Goal: Task Accomplishment & Management: Complete application form

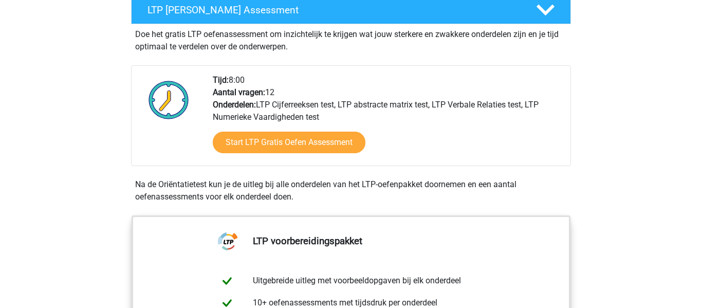
scroll to position [203, 0]
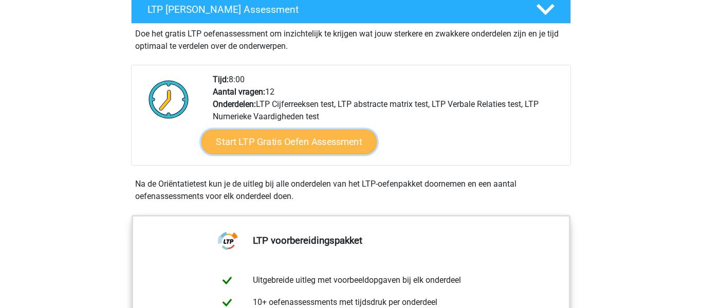
click at [336, 144] on link "Start LTP Gratis Oefen Assessment" at bounding box center [289, 141] width 176 height 25
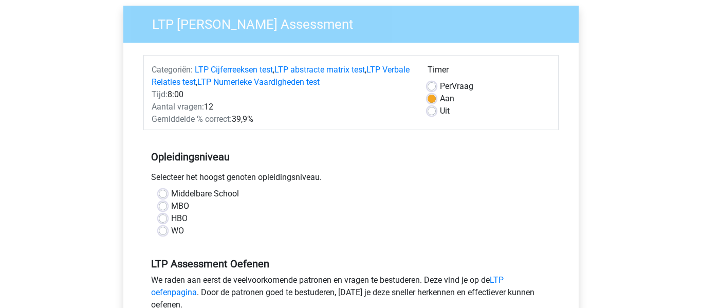
scroll to position [81, 0]
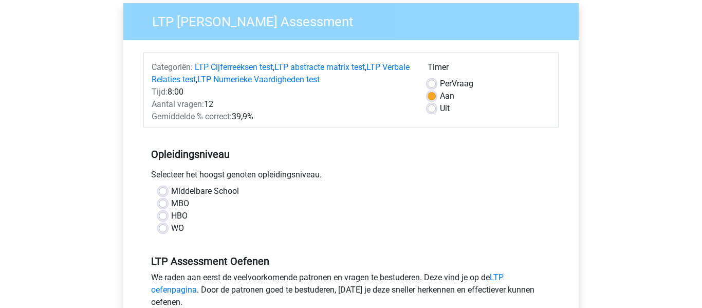
click at [171, 202] on label "MBO" at bounding box center [180, 203] width 18 height 12
click at [162, 202] on input "MBO" at bounding box center [163, 202] width 8 height 10
radio input "true"
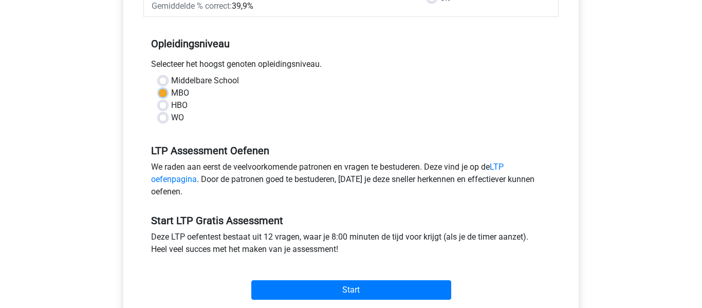
scroll to position [193, 0]
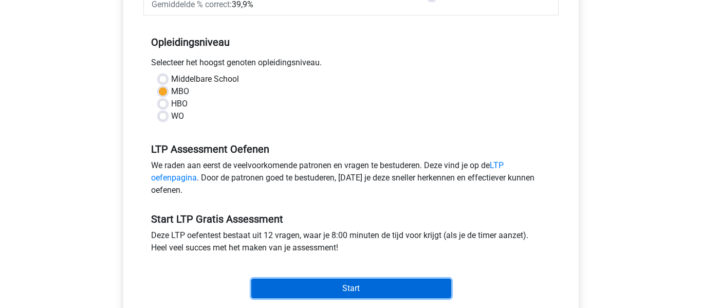
click at [337, 293] on input "Start" at bounding box center [351, 288] width 200 height 20
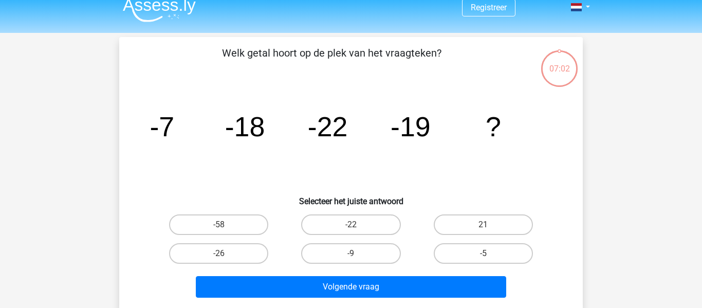
scroll to position [15, 0]
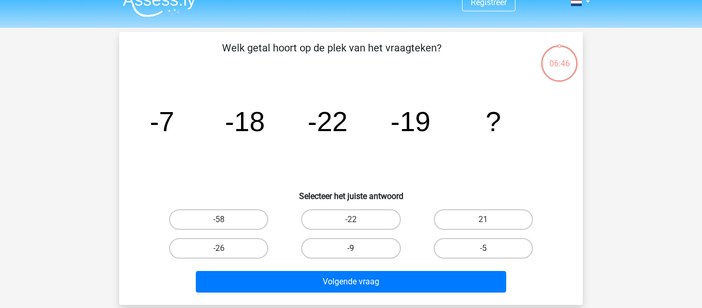
click at [379, 253] on label "-9" at bounding box center [350, 248] width 99 height 21
click at [358, 253] on input "-9" at bounding box center [354, 251] width 7 height 7
radio input "true"
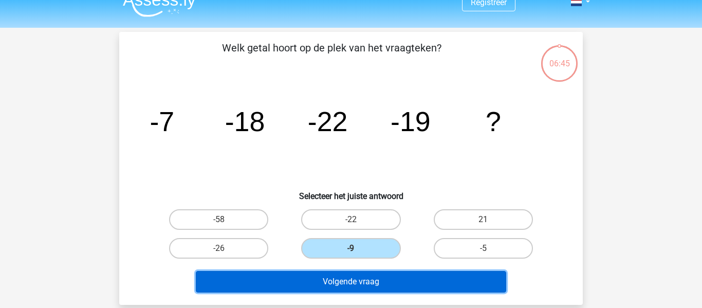
click at [380, 276] on button "Volgende vraag" at bounding box center [351, 282] width 311 height 22
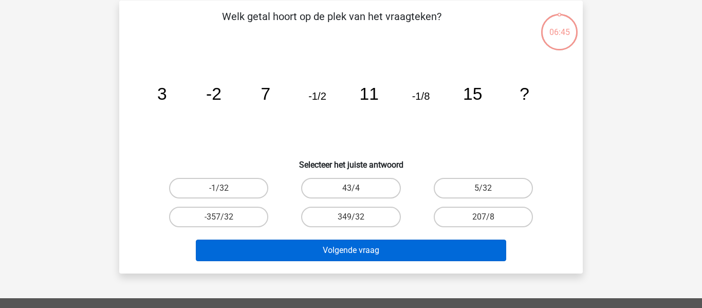
scroll to position [47, 0]
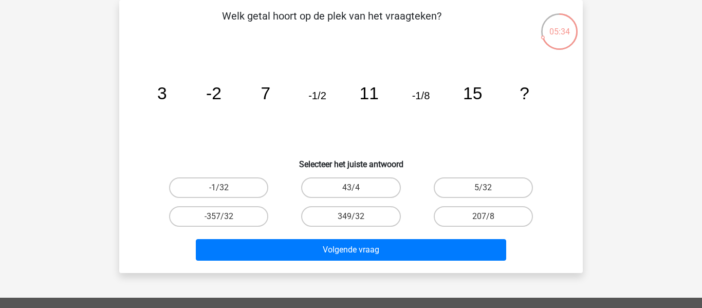
click at [88, 114] on div "Registreer" at bounding box center [351, 261] width 702 height 616
click at [200, 180] on label "-1/32" at bounding box center [218, 187] width 99 height 21
click at [219, 187] on input "-1/32" at bounding box center [222, 190] width 7 height 7
radio input "true"
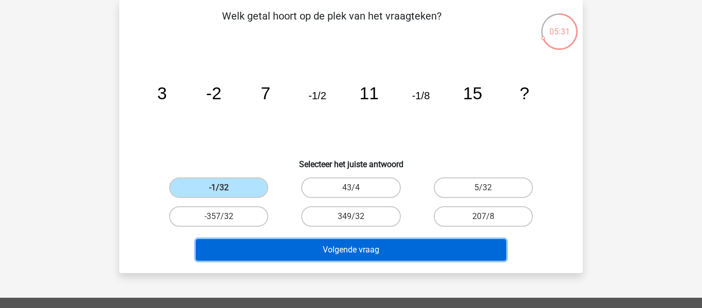
click at [291, 253] on button "Volgende vraag" at bounding box center [351, 250] width 311 height 22
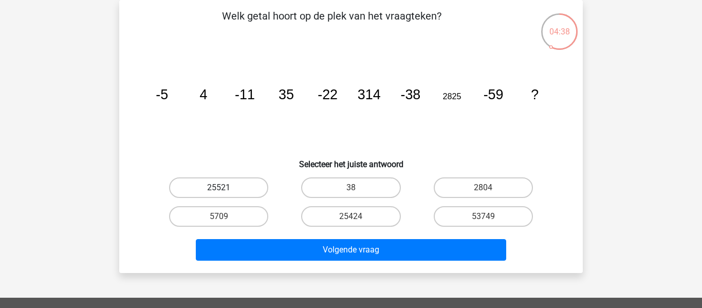
click at [230, 192] on label "25521" at bounding box center [218, 187] width 99 height 21
click at [226, 192] on input "25521" at bounding box center [222, 190] width 7 height 7
radio input "true"
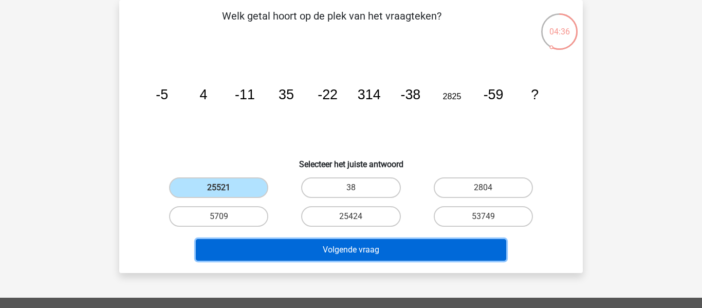
click at [303, 245] on button "Volgende vraag" at bounding box center [351, 250] width 311 height 22
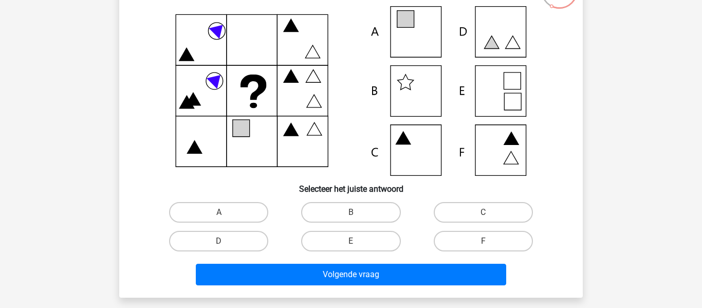
scroll to position [92, 0]
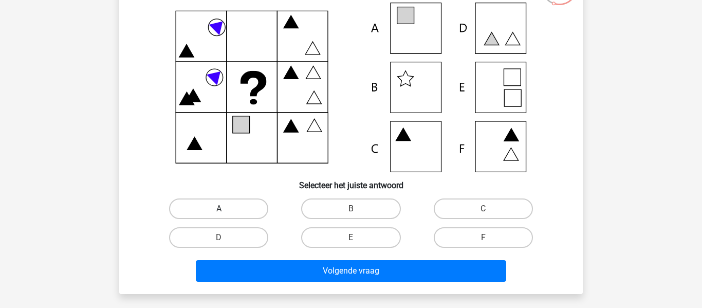
click at [252, 208] on label "A" at bounding box center [218, 208] width 99 height 21
click at [226, 209] on input "A" at bounding box center [222, 212] width 7 height 7
radio input "true"
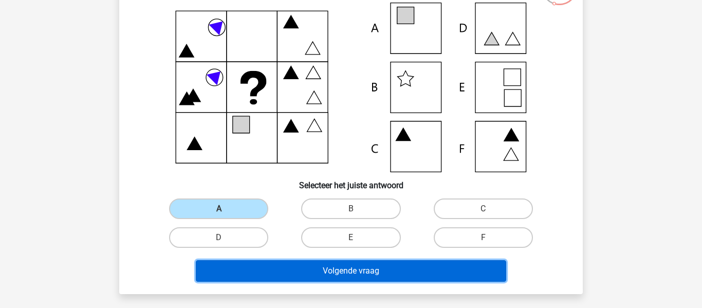
click at [346, 268] on button "Volgende vraag" at bounding box center [351, 271] width 311 height 22
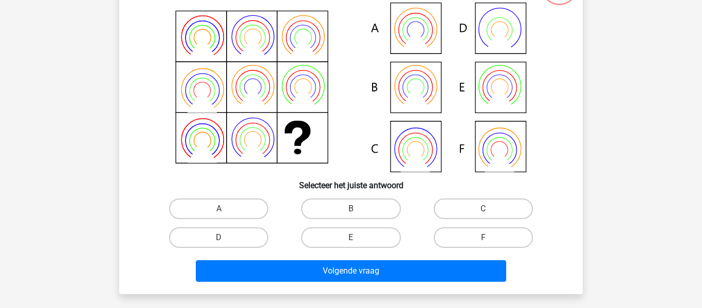
scroll to position [47, 0]
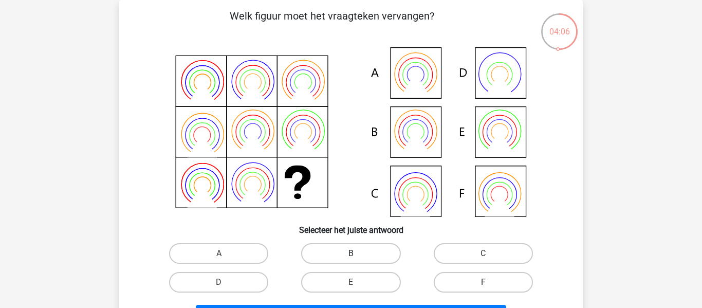
click at [368, 246] on label "B" at bounding box center [350, 253] width 99 height 21
click at [358, 253] on input "B" at bounding box center [354, 256] width 7 height 7
radio input "true"
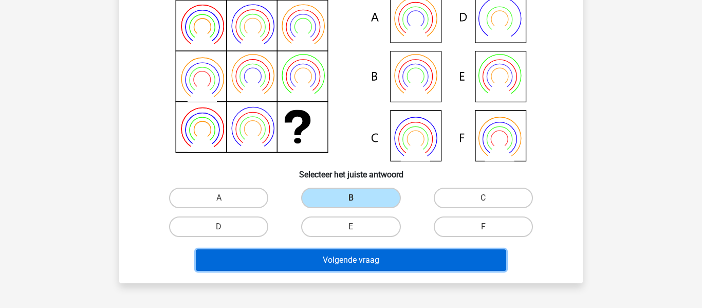
click at [377, 255] on button "Volgende vraag" at bounding box center [351, 260] width 311 height 22
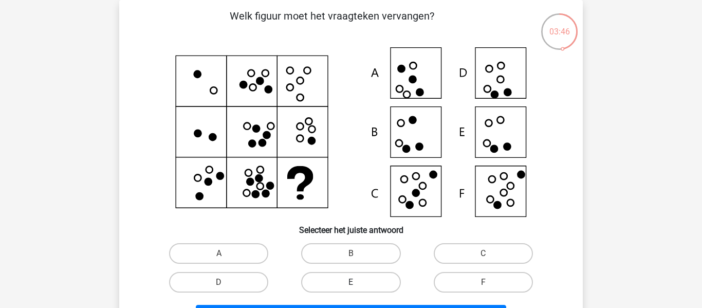
click at [378, 276] on label "E" at bounding box center [350, 282] width 99 height 21
click at [358, 282] on input "E" at bounding box center [354, 285] width 7 height 7
radio input "true"
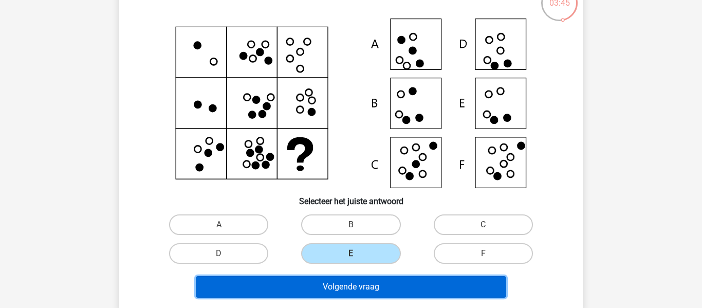
click at [393, 284] on button "Volgende vraag" at bounding box center [351, 287] width 311 height 22
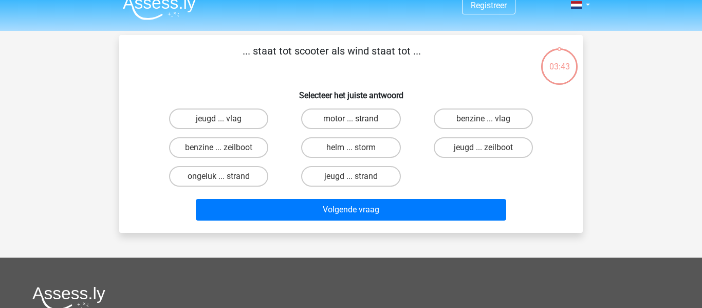
scroll to position [9, 0]
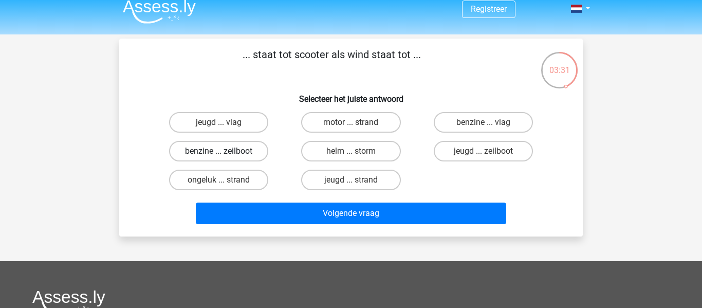
click at [247, 151] on label "benzine ... zeilboot" at bounding box center [218, 151] width 99 height 21
click at [226, 151] on input "benzine ... zeilboot" at bounding box center [222, 154] width 7 height 7
radio input "true"
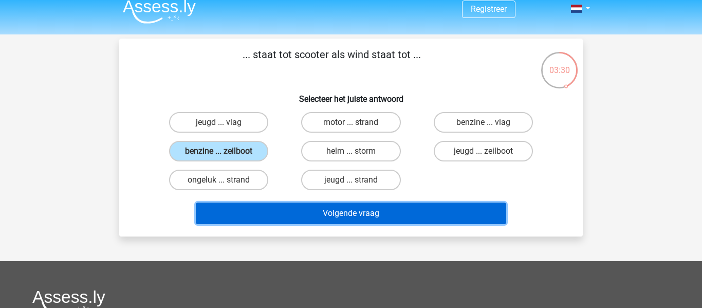
click at [331, 217] on button "Volgende vraag" at bounding box center [351, 213] width 311 height 22
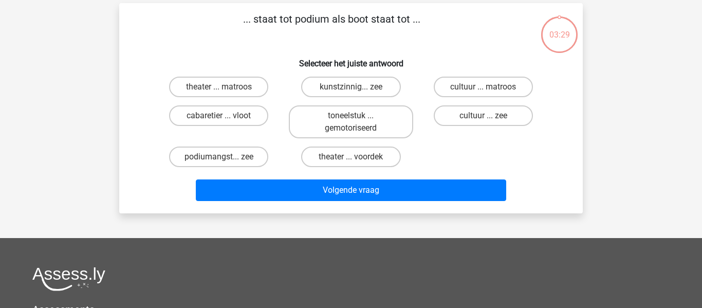
scroll to position [47, 0]
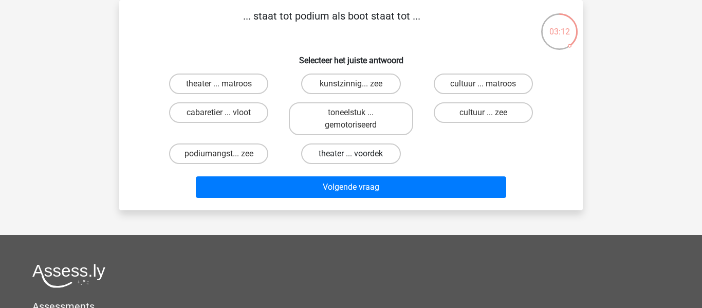
click at [341, 159] on label "theater ... voordek" at bounding box center [350, 153] width 99 height 21
click at [351, 159] on input "theater ... voordek" at bounding box center [354, 157] width 7 height 7
radio input "true"
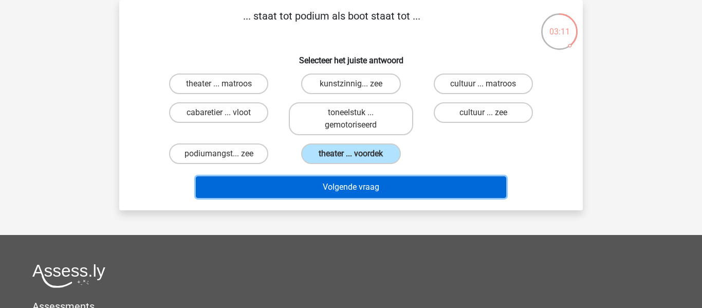
click at [337, 182] on button "Volgende vraag" at bounding box center [351, 187] width 311 height 22
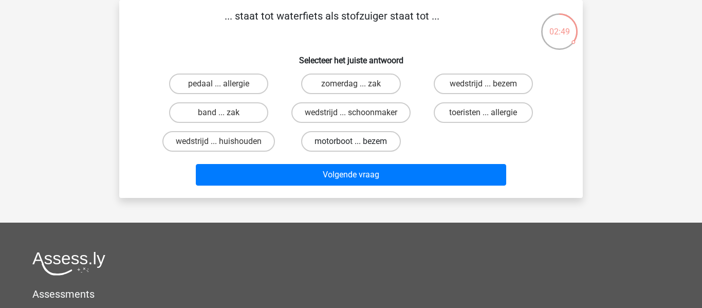
click at [324, 142] on label "motorboot ... bezem" at bounding box center [350, 141] width 99 height 21
click at [351, 142] on input "motorboot ... bezem" at bounding box center [354, 144] width 7 height 7
radio input "true"
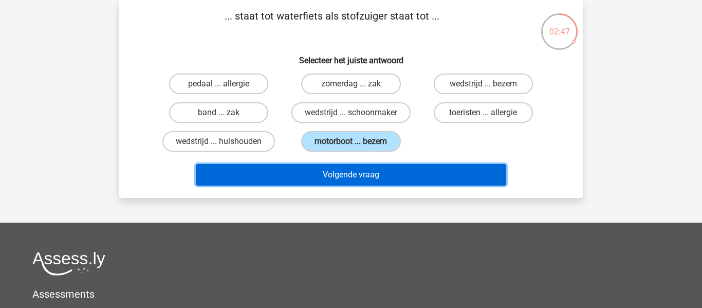
click at [332, 171] on button "Volgende vraag" at bounding box center [351, 175] width 311 height 22
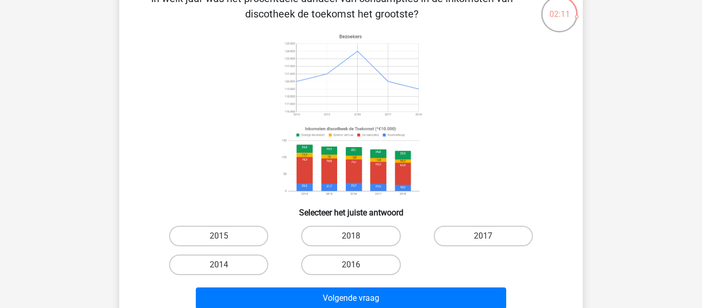
scroll to position [65, 0]
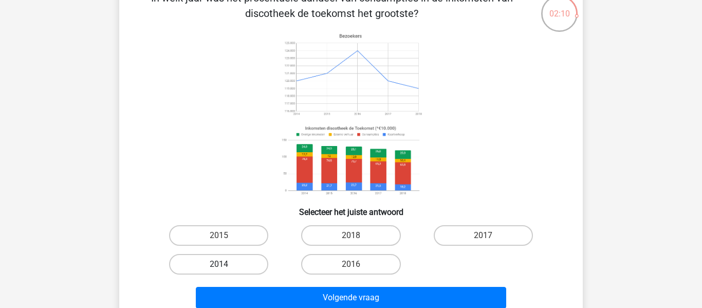
click at [231, 269] on label "2014" at bounding box center [218, 264] width 99 height 21
click at [226, 269] on input "2014" at bounding box center [222, 267] width 7 height 7
radio input "true"
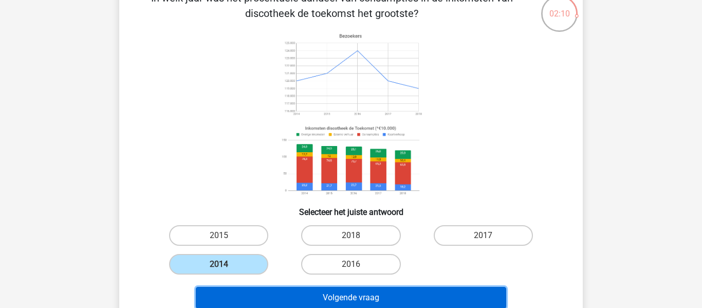
click at [278, 295] on button "Volgende vraag" at bounding box center [351, 298] width 311 height 22
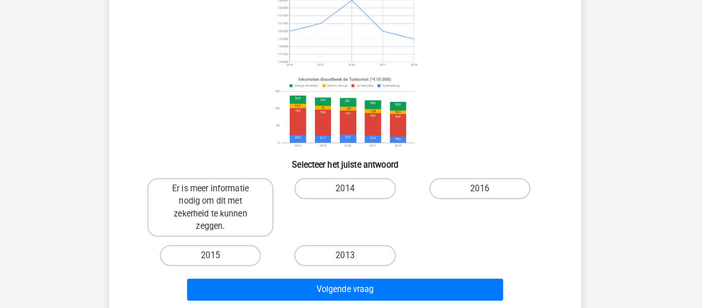
scroll to position [112, 0]
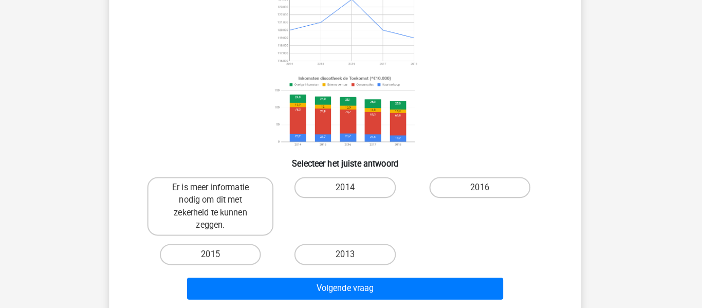
click at [474, 247] on div "Er is meer informatie nodig om dit met zekerheid te kunnen zeggen. 2014 2016 20…" at bounding box center [351, 221] width 397 height 95
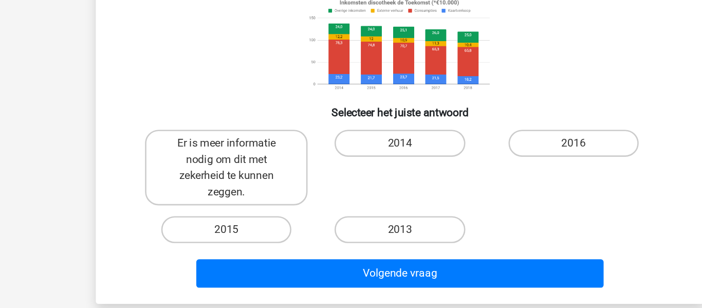
scroll to position [121, 0]
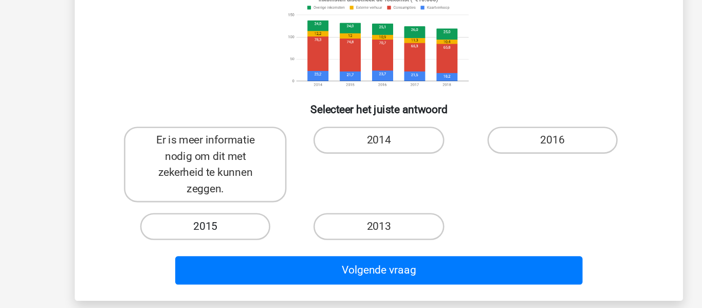
click at [253, 238] on label "2015" at bounding box center [218, 245] width 99 height 21
click at [226, 246] on input "2015" at bounding box center [222, 249] width 7 height 7
radio input "true"
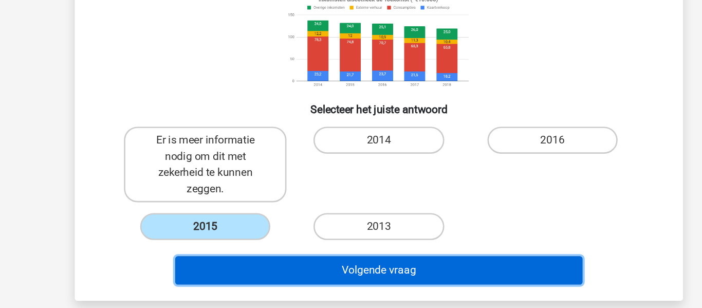
click at [362, 276] on button "Volgende vraag" at bounding box center [351, 279] width 311 height 22
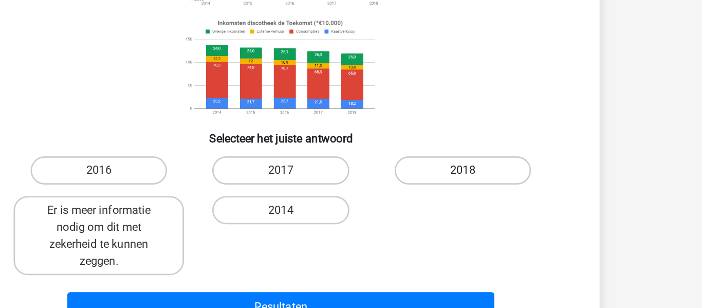
scroll to position [95, 0]
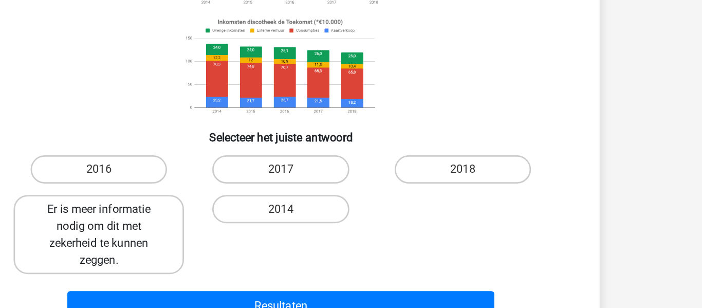
click at [254, 229] on label "Er is meer informatie nodig om dit met zekerheid te kunnen zeggen." at bounding box center [219, 253] width 124 height 58
click at [226, 235] on input "Er is meer informatie nodig om dit met zekerheid te kunnen zeggen." at bounding box center [222, 238] width 7 height 7
radio input "true"
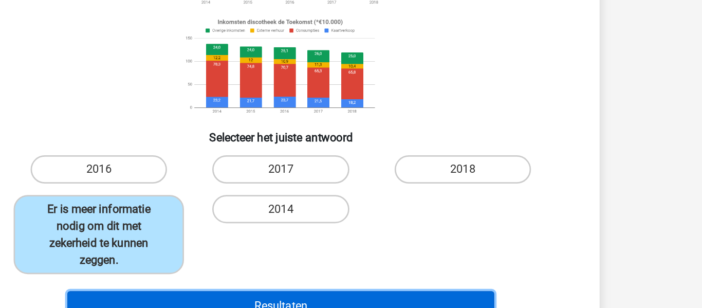
drag, startPoint x: 311, startPoint y: 297, endPoint x: 320, endPoint y: 298, distance: 8.2
click at [311, 298] on button "Resultaten" at bounding box center [351, 305] width 311 height 22
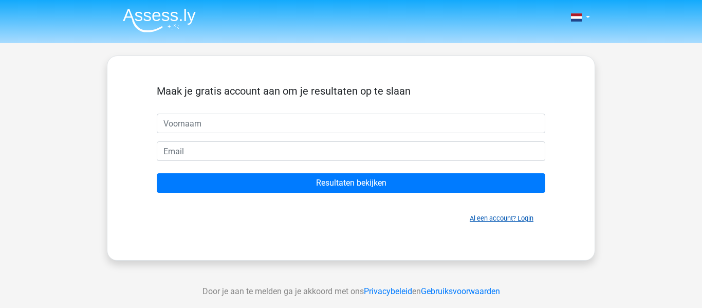
click at [471, 221] on link "Al een account? Login" at bounding box center [501, 218] width 64 height 8
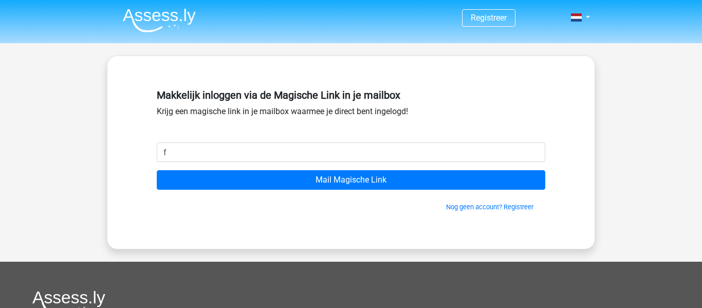
type input "faithves23@gmail.com"
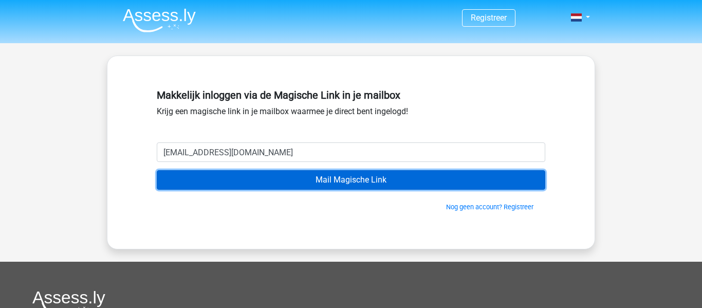
click at [280, 183] on input "Mail Magische Link" at bounding box center [351, 180] width 388 height 20
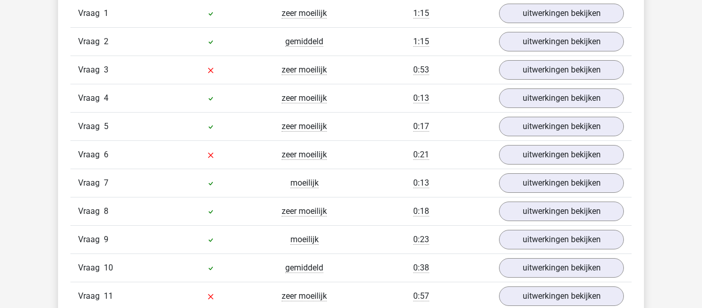
scroll to position [1251, 0]
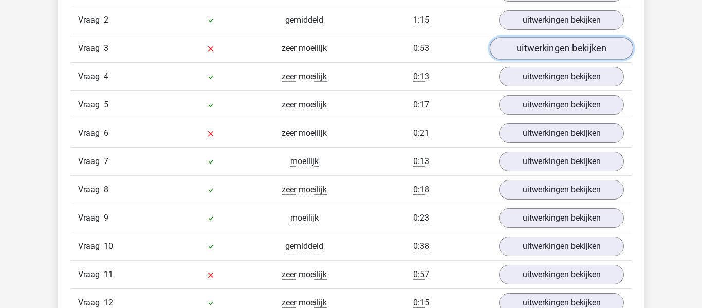
click at [538, 50] on link "uitwerkingen bekijken" at bounding box center [561, 48] width 143 height 23
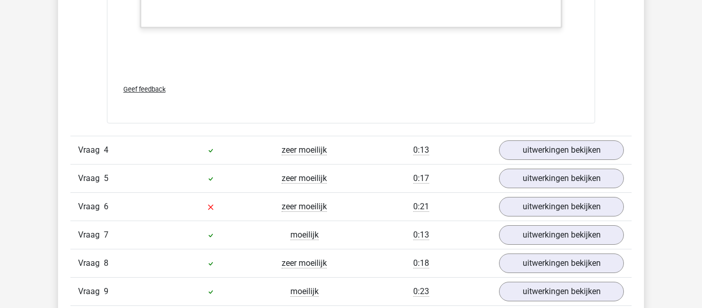
scroll to position [1919, 0]
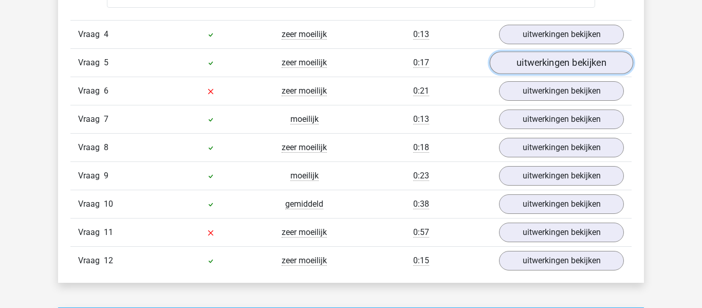
click at [525, 64] on link "uitwerkingen bekijken" at bounding box center [561, 62] width 143 height 23
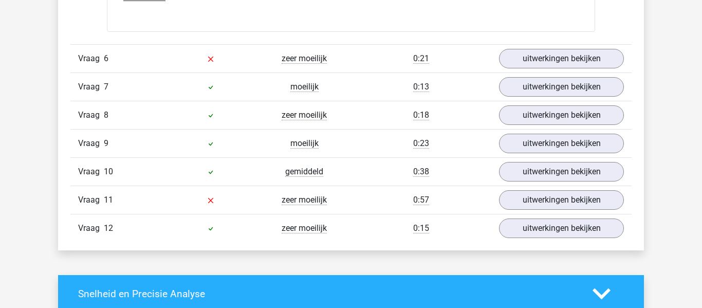
scroll to position [2637, 0]
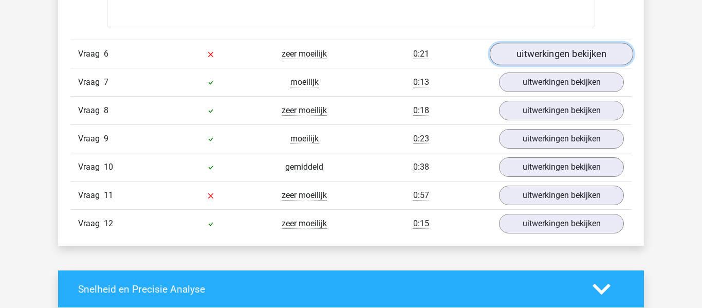
click at [529, 59] on link "uitwerkingen bekijken" at bounding box center [561, 54] width 143 height 23
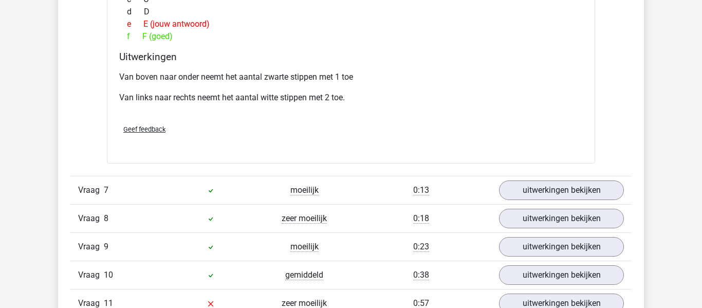
scroll to position [2966, 0]
